Goal: Task Accomplishment & Management: Manage account settings

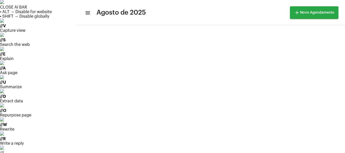
scroll to position [76, 0]
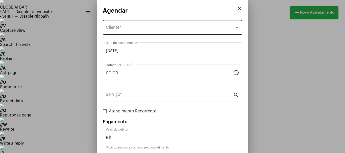
click at [123, 32] on div "Selecione o Cliente Cliente *" at bounding box center [172, 27] width 133 height 16
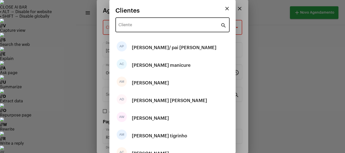
click at [125, 21] on div "Cliente" at bounding box center [169, 24] width 102 height 16
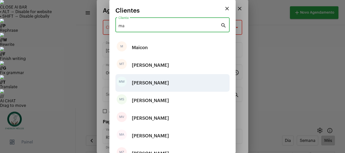
type input "ma"
click at [147, 81] on div "[PERSON_NAME]" at bounding box center [150, 82] width 37 height 15
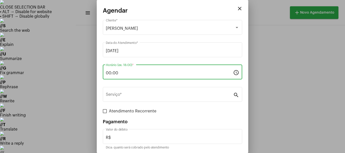
drag, startPoint x: 125, startPoint y: 72, endPoint x: 101, endPoint y: 65, distance: 25.2
click at [101, 65] on mat-dialog-container "close Agendar Maicon [PERSON_NAME] Cliente * [DATE] Data do Atendimento * 00:00…" at bounding box center [172, 76] width 151 height 153
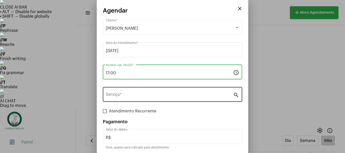
type input "17:00"
click at [119, 95] on input "Serviço *" at bounding box center [169, 95] width 127 height 5
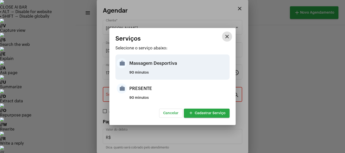
click at [126, 64] on mat-icon "work" at bounding box center [122, 63] width 10 height 10
type input "Massagem Desportiva"
type input "R$ 120"
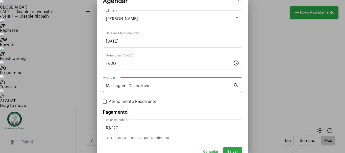
scroll to position [19, 0]
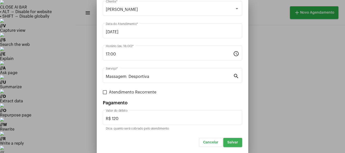
click at [229, 143] on span "Salvar" at bounding box center [232, 143] width 11 height 4
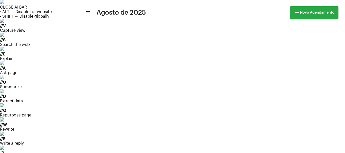
scroll to position [76, 0]
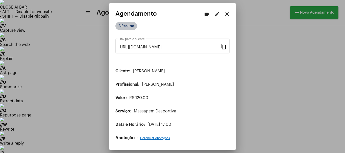
click at [121, 25] on mat-chip "A Realizar" at bounding box center [126, 26] width 22 height 8
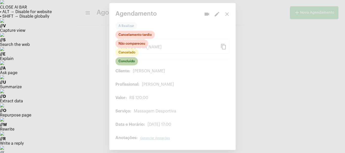
click at [122, 61] on mat-chip "Concluído" at bounding box center [126, 61] width 22 height 8
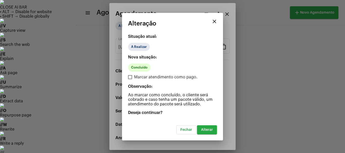
drag, startPoint x: 213, startPoint y: 136, endPoint x: 211, endPoint y: 134, distance: 2.9
click at [212, 135] on mat-dialog-container "close Alteração Situação atual: A Realizar Nova situação: Concluído Marcar aten…" at bounding box center [172, 77] width 101 height 128
click at [208, 132] on button "Alterar" at bounding box center [207, 129] width 20 height 9
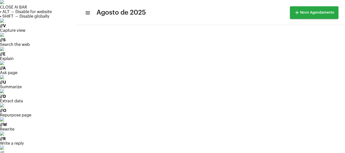
scroll to position [76, 0]
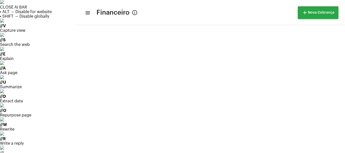
scroll to position [211, 0]
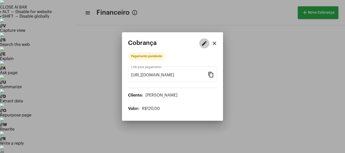
click at [206, 39] on button "edit" at bounding box center [204, 43] width 10 height 10
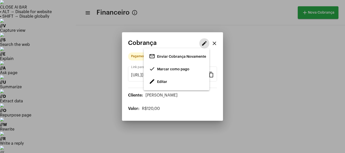
click at [171, 68] on span "Marcar como pago" at bounding box center [173, 70] width 32 height 4
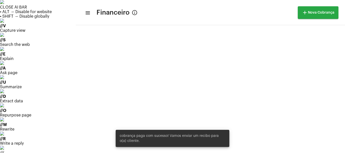
scroll to position [211, 0]
